Goal: Task Accomplishment & Management: Use online tool/utility

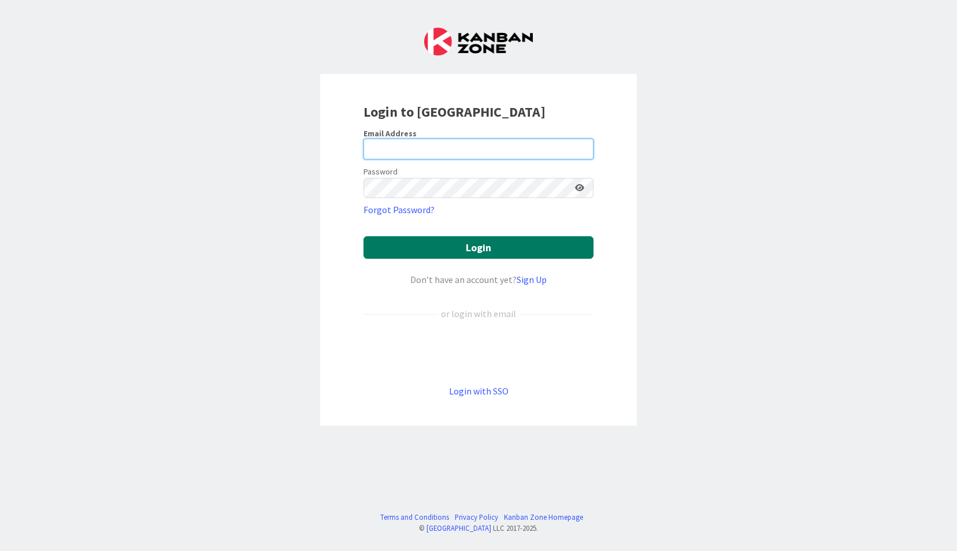
type input "[EMAIL_ADDRESS][DOMAIN_NAME]"
click at [410, 237] on button "Login" at bounding box center [478, 247] width 230 height 23
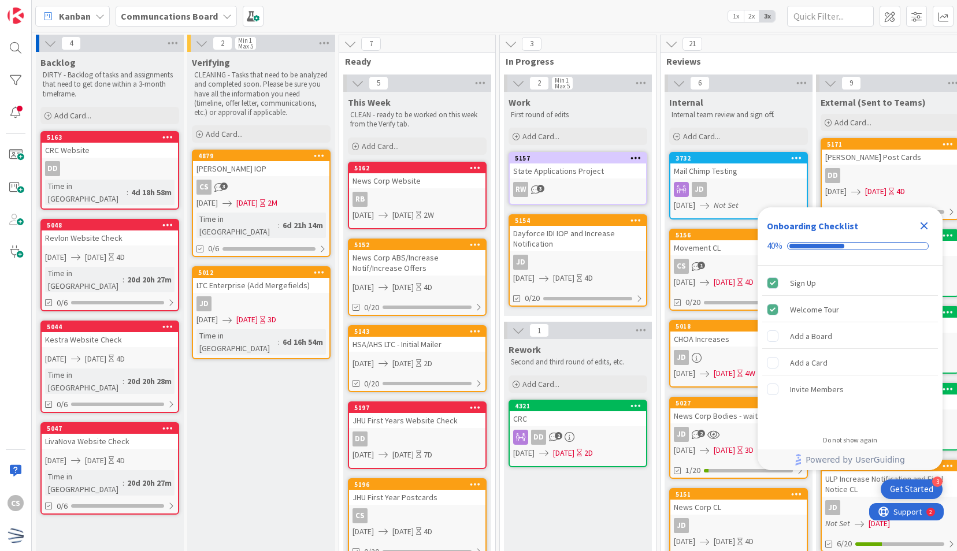
click at [921, 230] on icon "Close Checklist" at bounding box center [924, 226] width 8 height 8
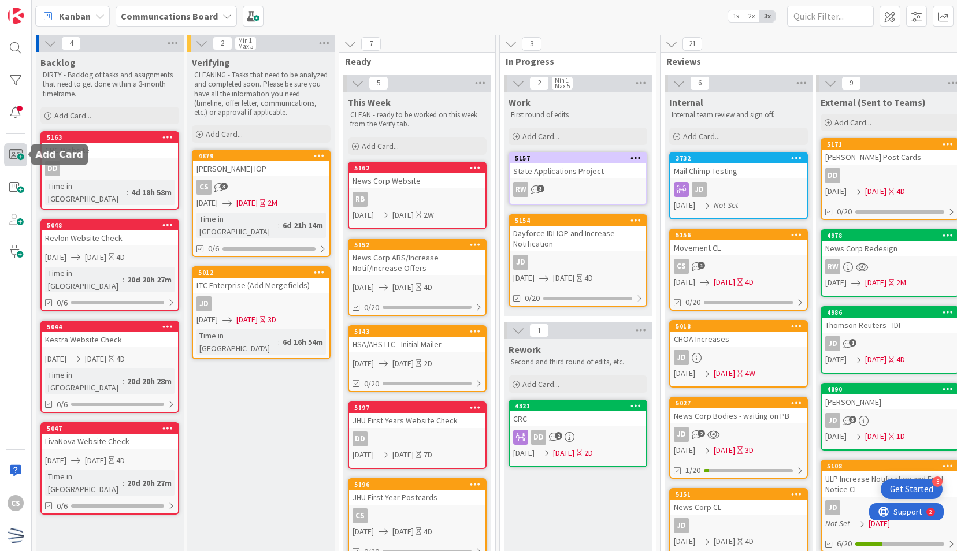
click at [13, 148] on span at bounding box center [15, 154] width 23 height 23
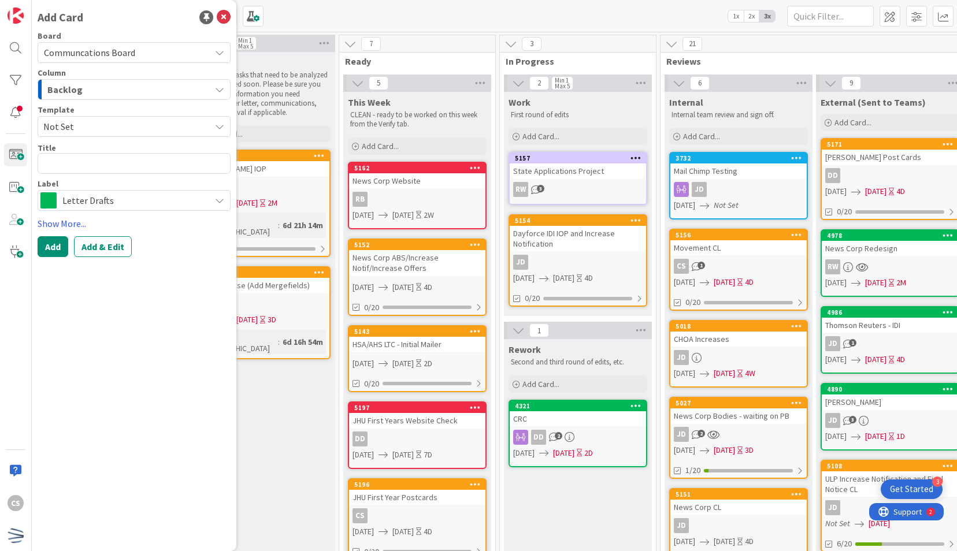
click at [162, 86] on div "Backlog" at bounding box center [127, 89] width 166 height 18
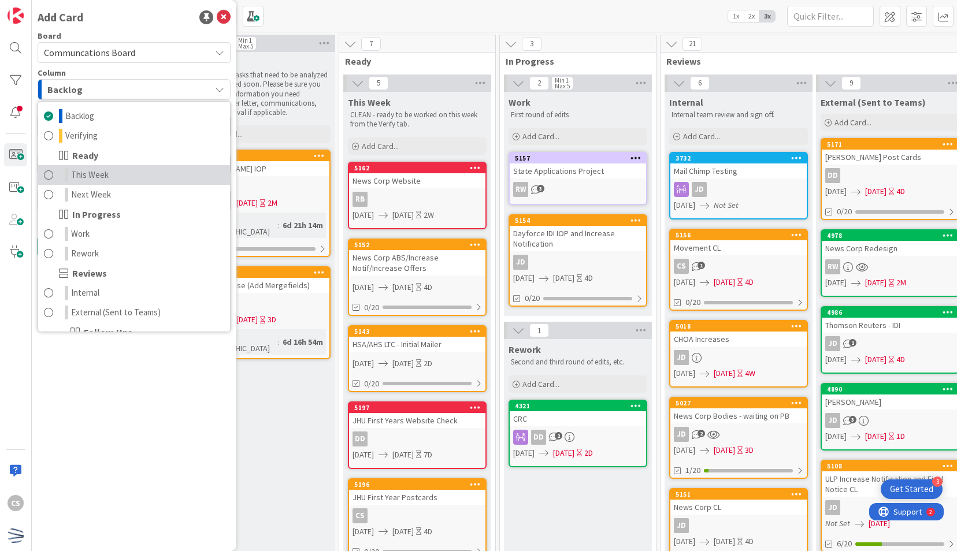
click at [101, 173] on span "This Week" at bounding box center [90, 175] width 38 height 14
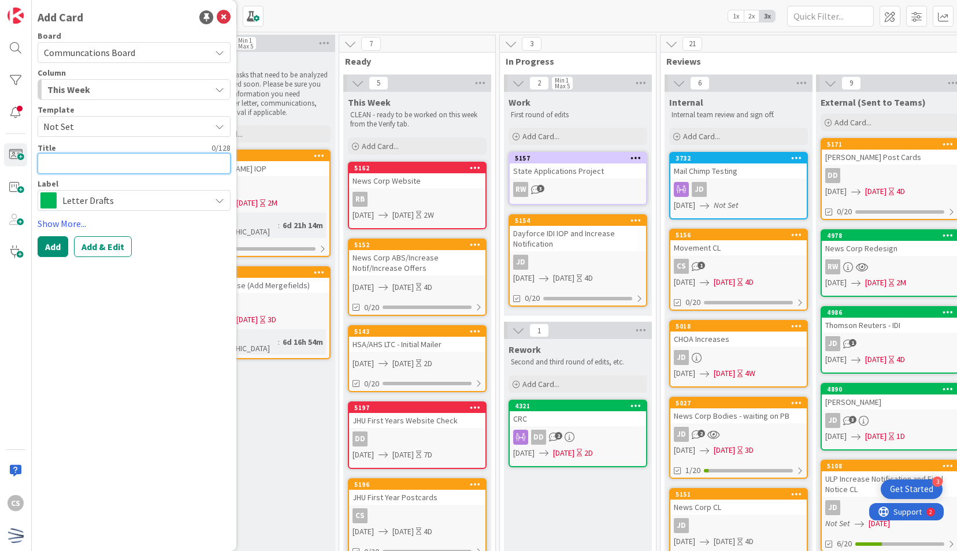
click at [67, 161] on textarea at bounding box center [134, 163] width 193 height 21
type textarea "x"
type textarea "w"
type textarea "x"
type textarea "w\"
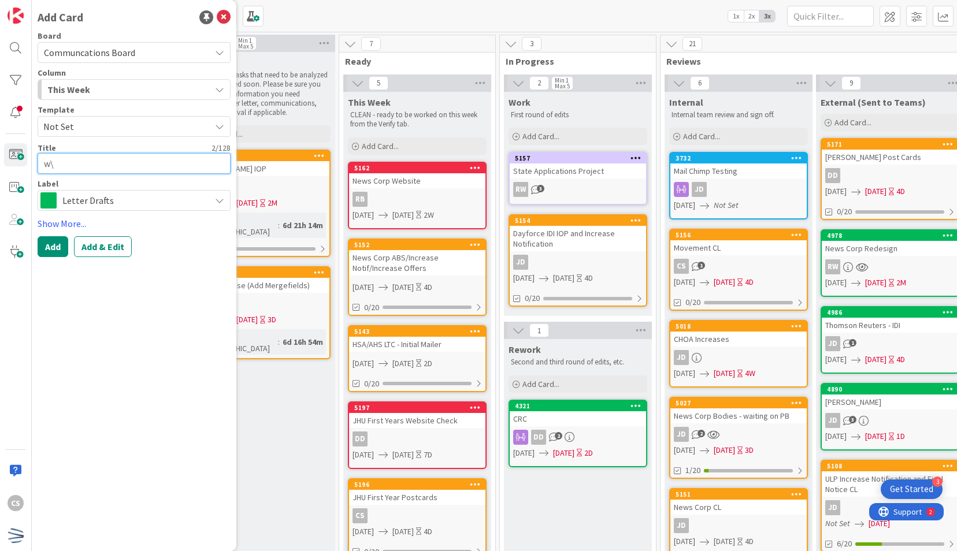
type textarea "x"
type textarea "w"
type textarea "x"
type textarea "W"
type textarea "x"
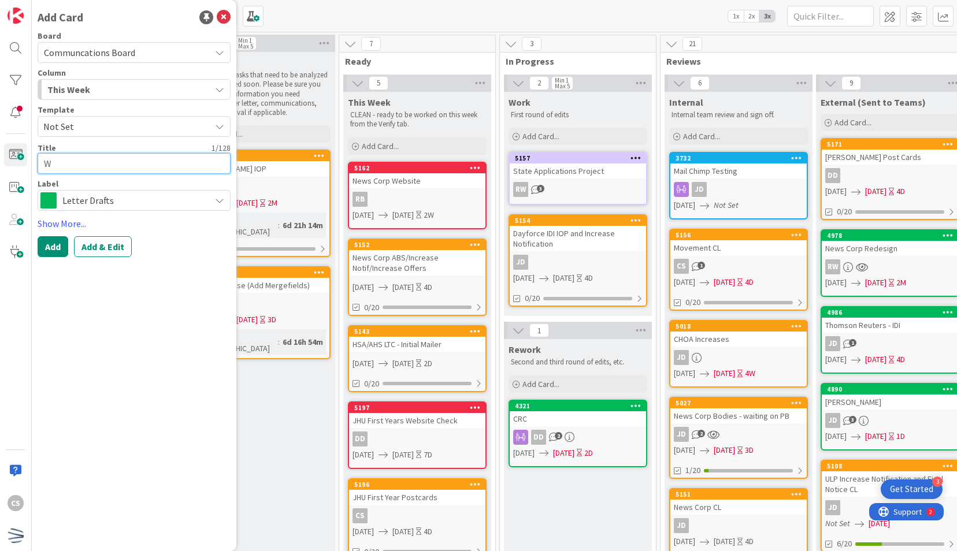
type textarea "Wa"
type textarea "x"
type textarea "War"
type textarea "x"
type textarea "Warr"
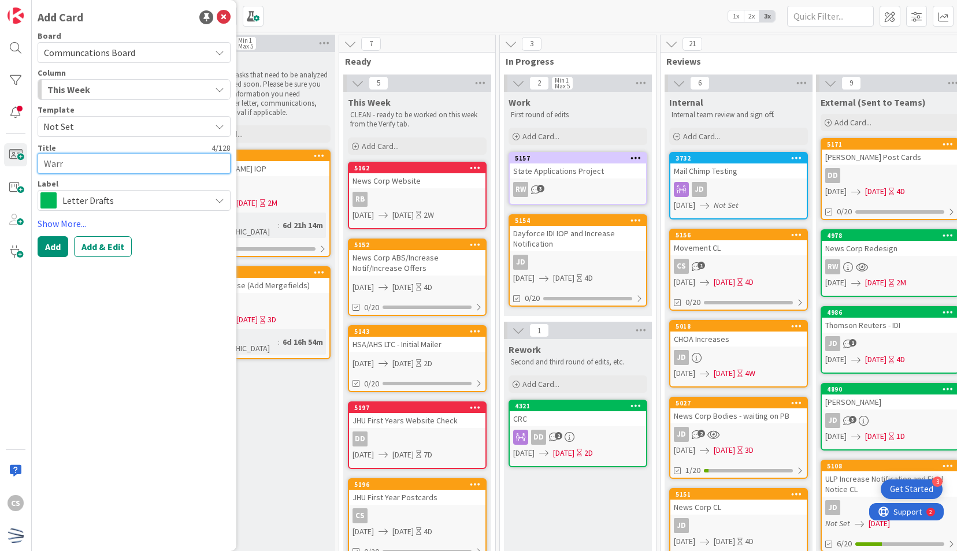
type textarea "x"
type textarea "Warre"
type textarea "x"
type textarea "[PERSON_NAME]"
type textarea "x"
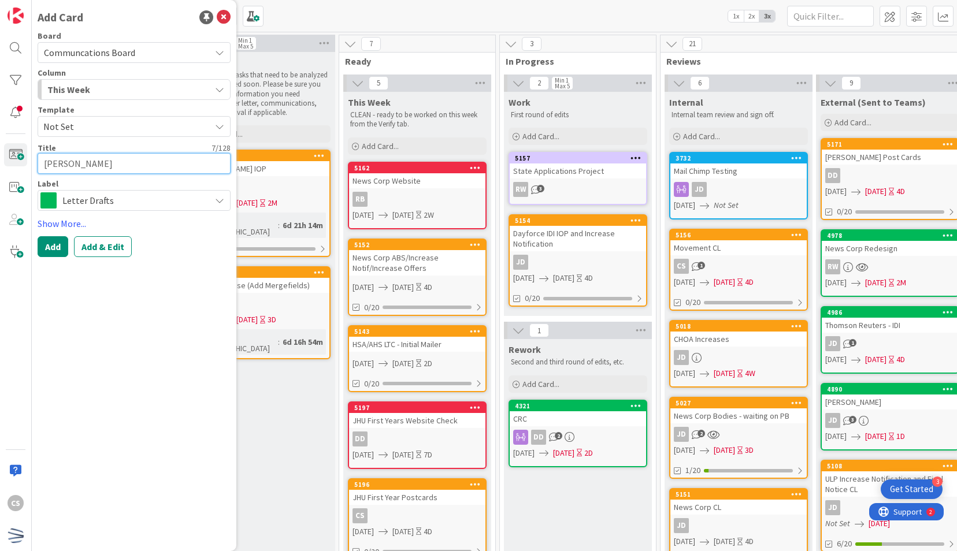
type textarea "[PERSON_NAME]"
type textarea "x"
type textarea "[PERSON_NAME]"
type textarea "x"
type textarea "[PERSON_NAME]"
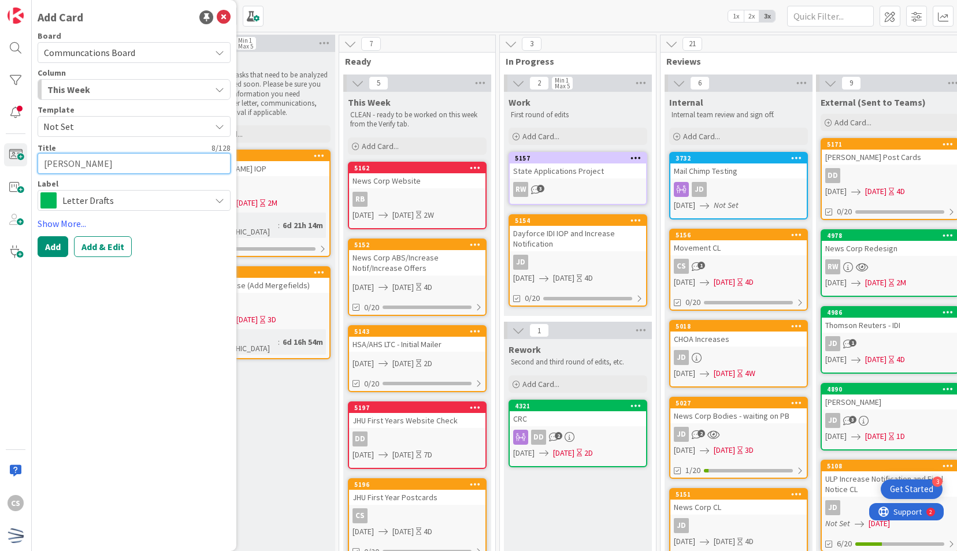
type textarea "x"
type textarea "[PERSON_NAME]"
type textarea "x"
type textarea "[PERSON_NAME] Ave"
type textarea "x"
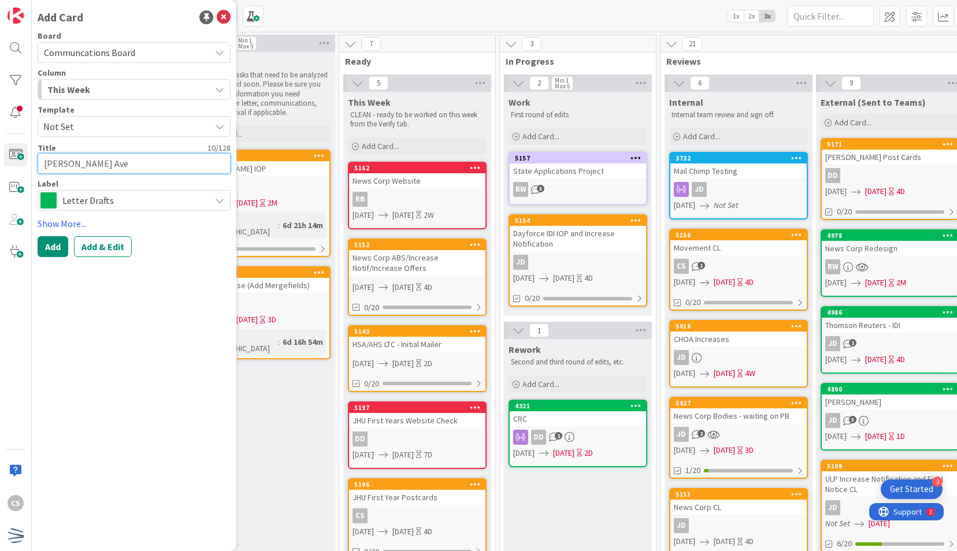
type textarea "[PERSON_NAME]"
type textarea "x"
type textarea "[PERSON_NAME] Avere"
type textarea "x"
type textarea "[PERSON_NAME]"
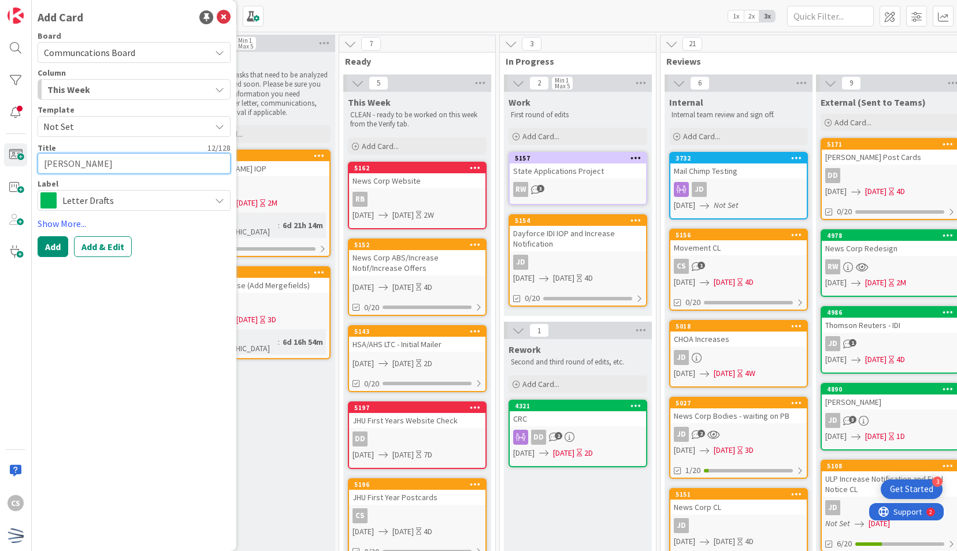
type textarea "x"
type textarea "[PERSON_NAME]"
type textarea "x"
type textarea "[PERSON_NAME]"
type textarea "x"
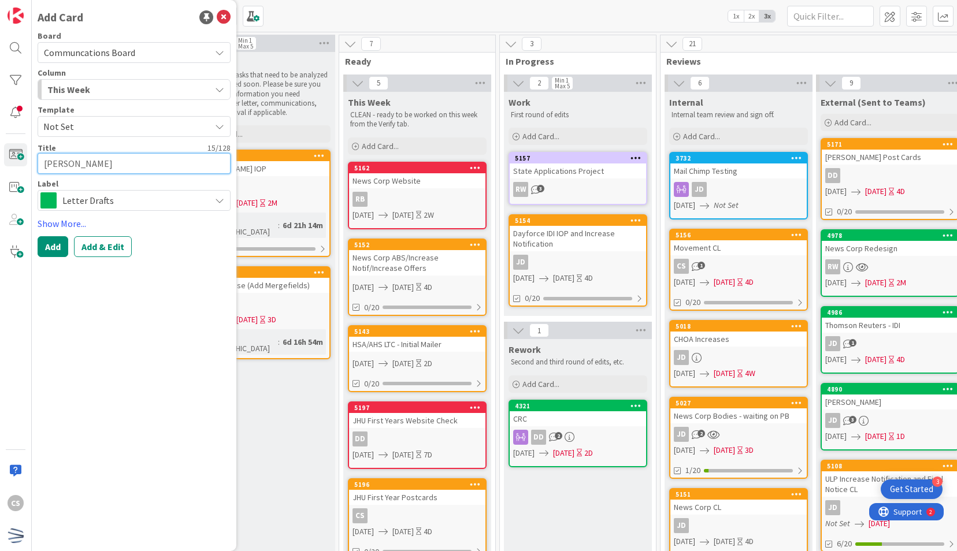
type textarea "[PERSON_NAME] R"
type textarea "x"
type textarea "[PERSON_NAME] Ra"
type textarea "x"
type textarea "[PERSON_NAME] Rat"
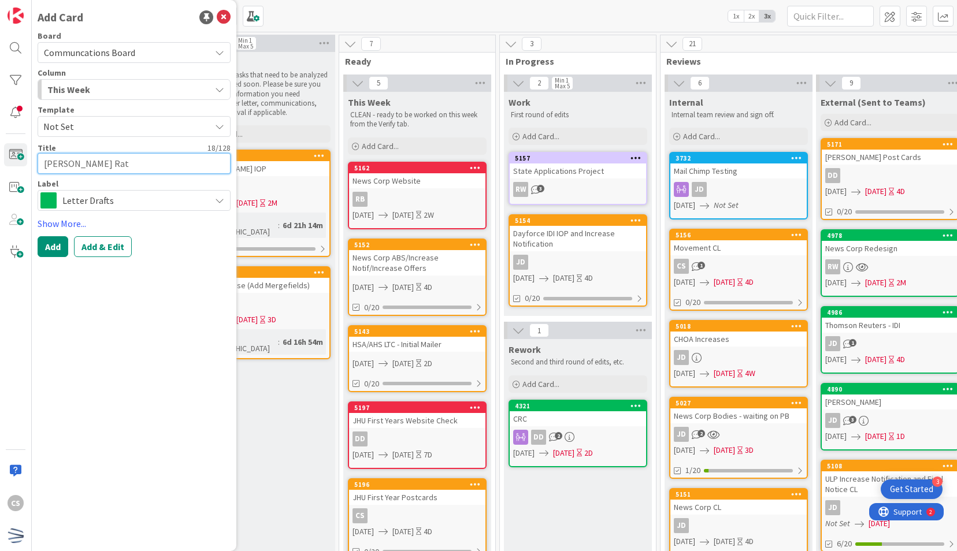
type textarea "x"
type textarea "[PERSON_NAME] Rate"
type textarea "x"
type textarea "[PERSON_NAME] Rate"
type textarea "x"
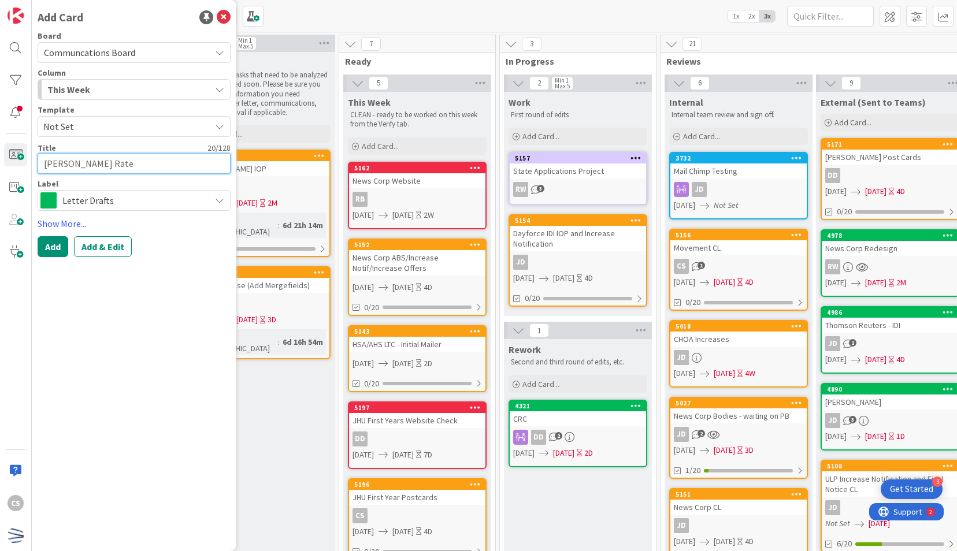
type textarea "[PERSON_NAME] Rate s"
type textarea "x"
type textarea "[PERSON_NAME] Rate sh"
type textarea "x"
type textarea "[PERSON_NAME] Rate she"
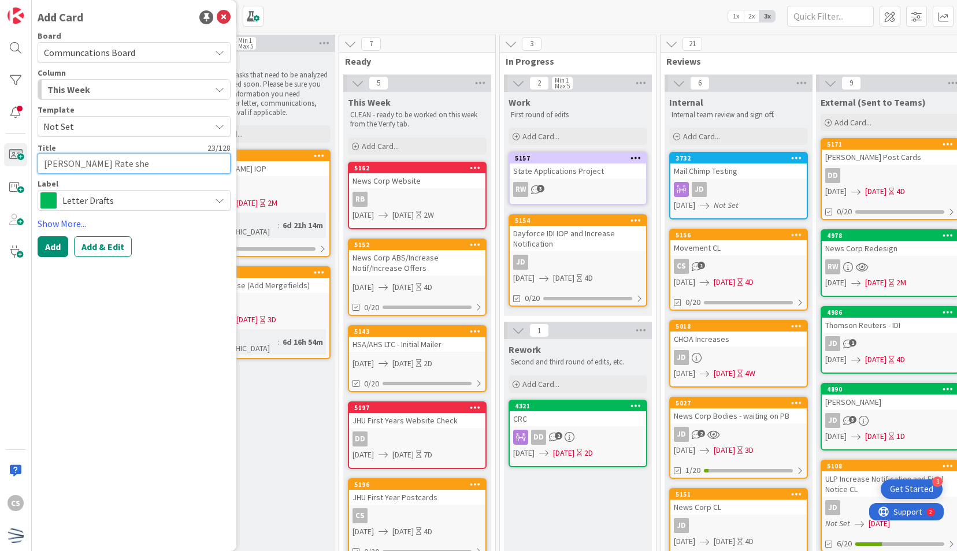
type textarea "x"
type textarea "[PERSON_NAME] Rate shee"
type textarea "x"
type textarea "[PERSON_NAME] Rate sheet"
click at [129, 205] on span "Letter Drafts" at bounding box center [133, 200] width 142 height 16
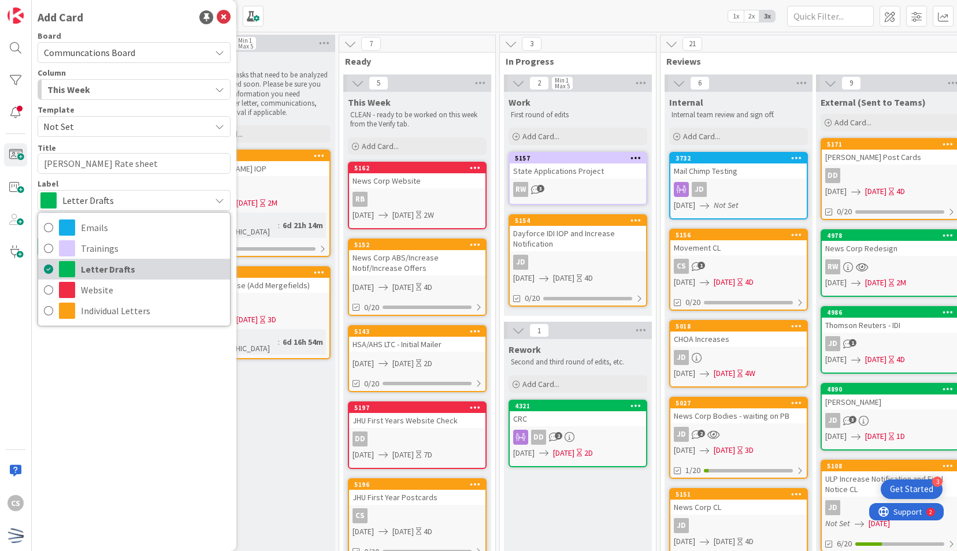
click at [178, 263] on span "Letter Drafts" at bounding box center [152, 269] width 143 height 17
type textarea "x"
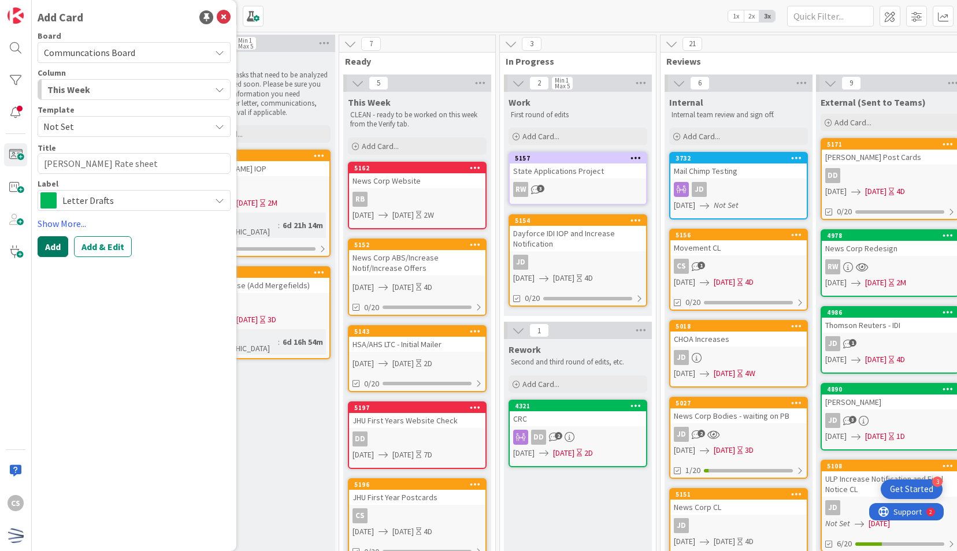
click at [55, 246] on button "Add" at bounding box center [53, 246] width 31 height 21
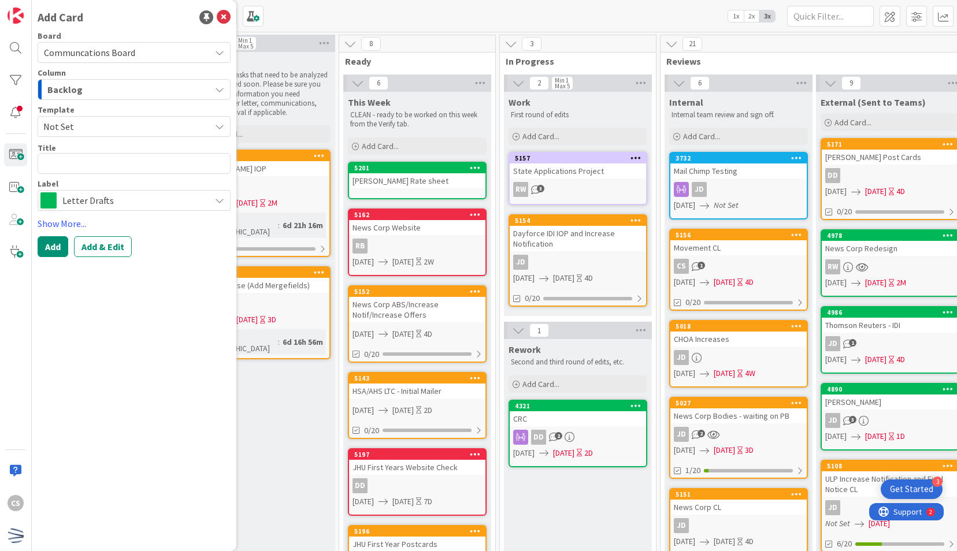
click at [394, 174] on div "[PERSON_NAME] Rate sheet" at bounding box center [417, 180] width 136 height 15
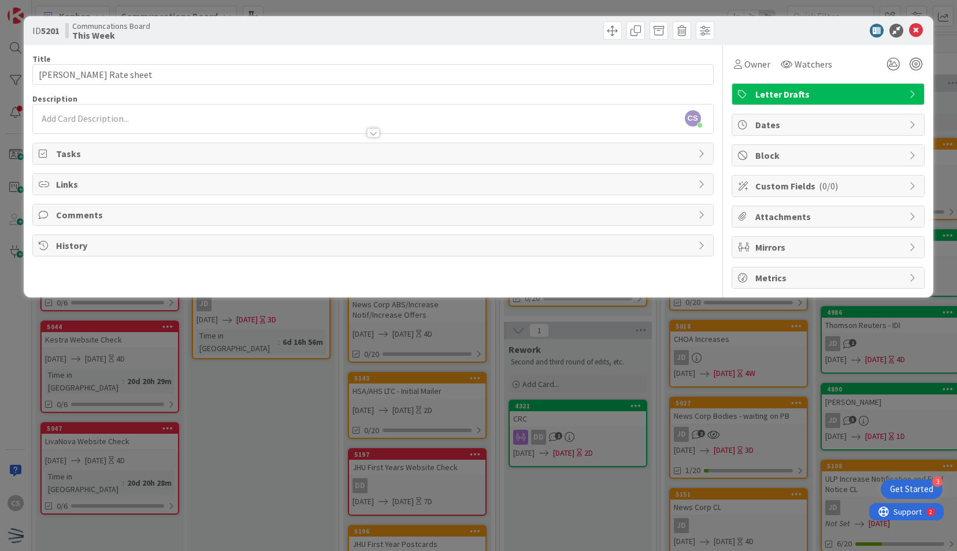
click at [809, 116] on div "Dates" at bounding box center [828, 124] width 192 height 21
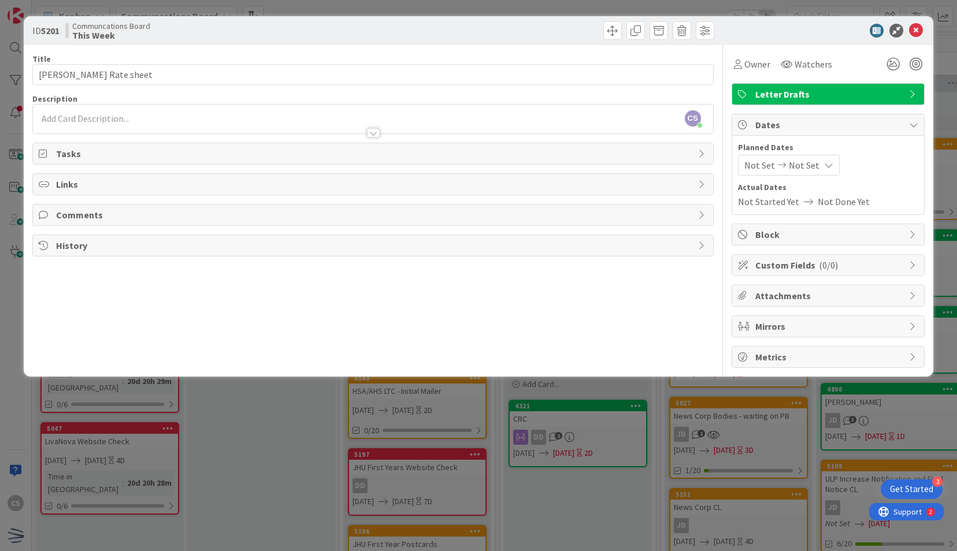
click at [805, 163] on span "Not Set" at bounding box center [804, 165] width 31 height 14
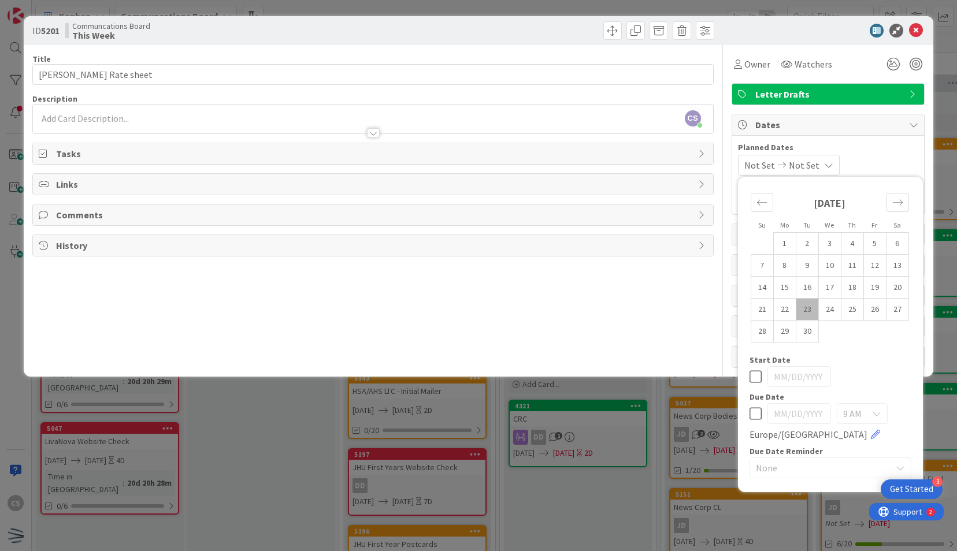
click at [810, 309] on td "23" at bounding box center [807, 310] width 23 height 22
type input "[DATE]"
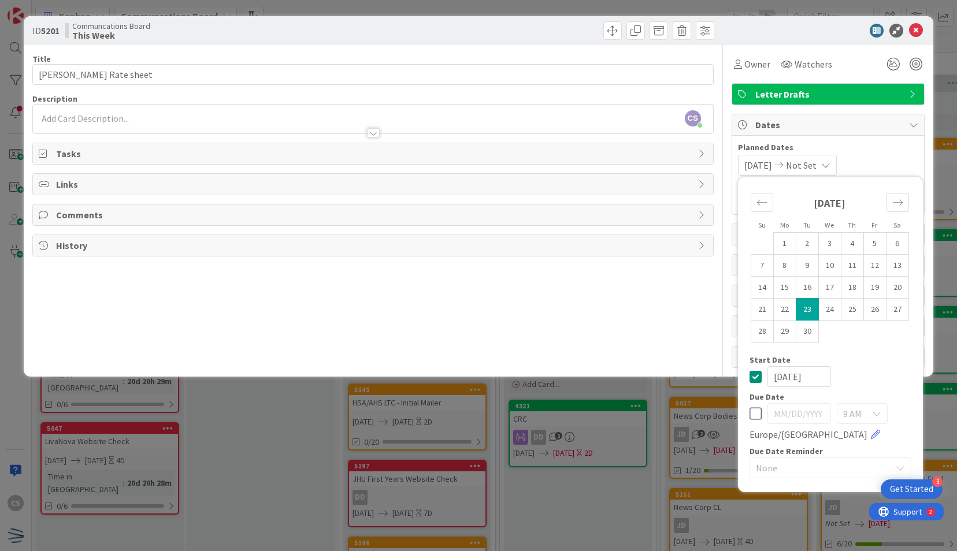
click at [816, 164] on span "Not Set" at bounding box center [801, 165] width 31 height 14
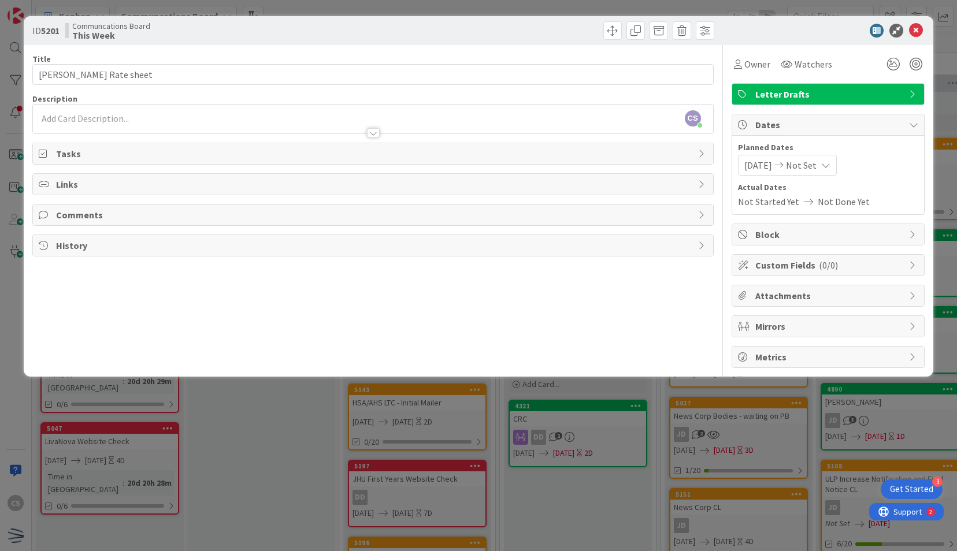
click at [816, 164] on span "Not Set" at bounding box center [801, 165] width 31 height 14
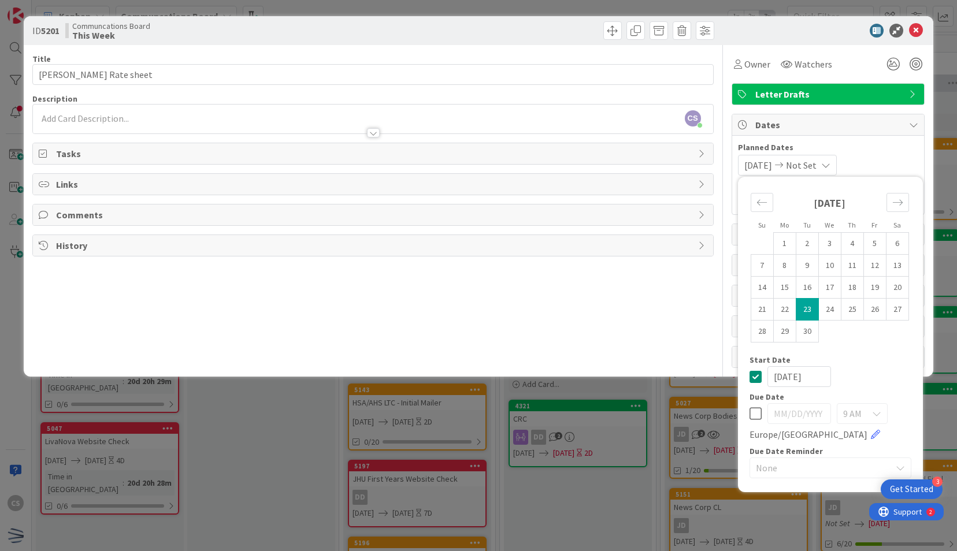
click at [811, 305] on td "23" at bounding box center [807, 310] width 23 height 22
type input "[DATE]"
click at [902, 155] on div "[DATE] [DATE] Su Mo Tu We Th Fr Sa [DATE] 1 2 3 4 5 6 7 8 9 10 11 12 13 14 15 1…" at bounding box center [828, 165] width 180 height 21
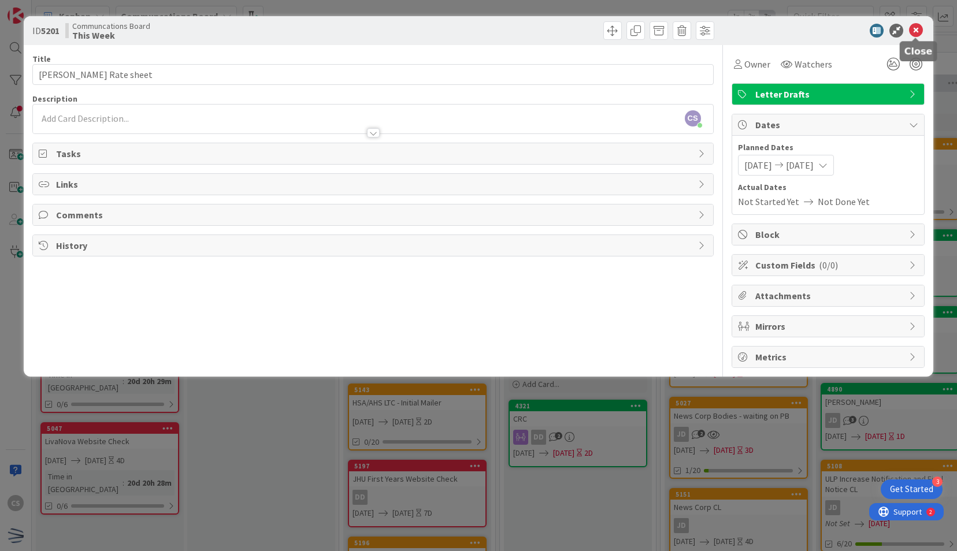
click at [915, 26] on icon at bounding box center [916, 31] width 14 height 14
